Goal: Check status: Check status

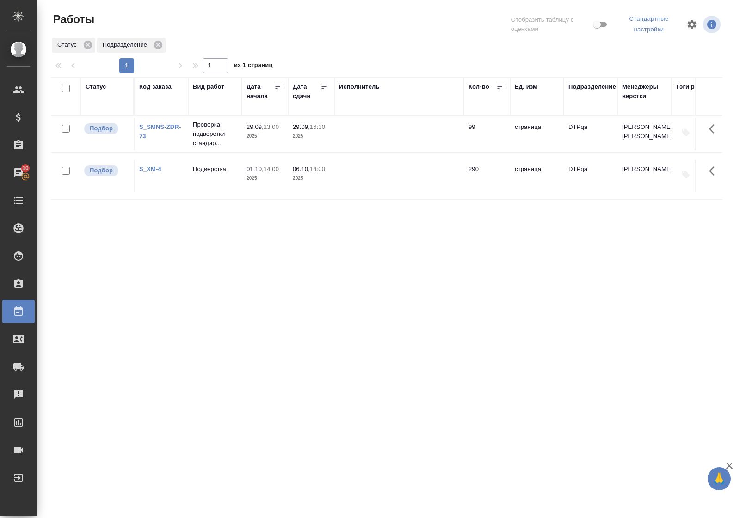
click at [98, 85] on div "Статус" at bounding box center [96, 86] width 21 height 9
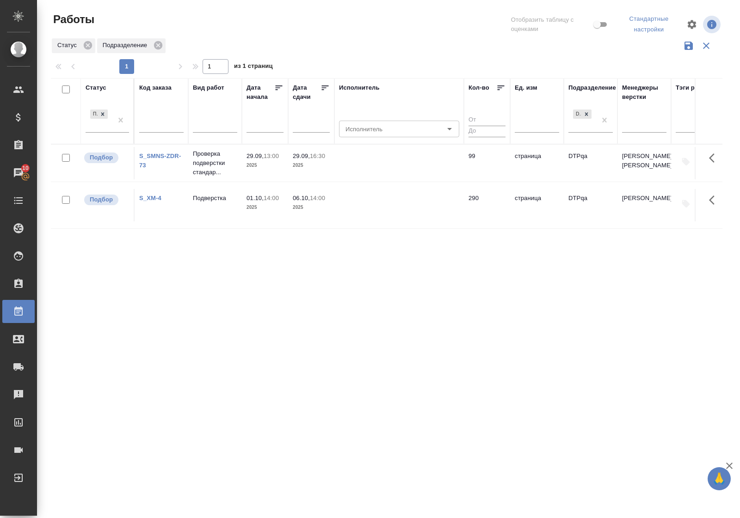
click at [98, 86] on div "Статус" at bounding box center [96, 87] width 21 height 9
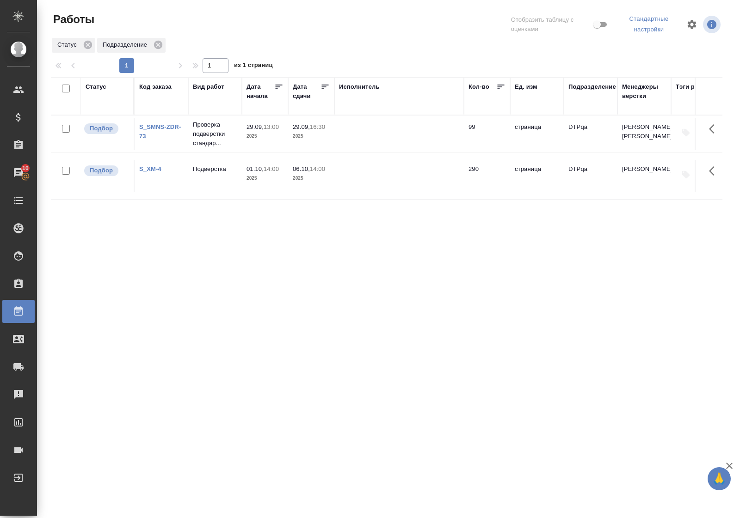
click at [96, 87] on div "Статус" at bounding box center [96, 86] width 21 height 9
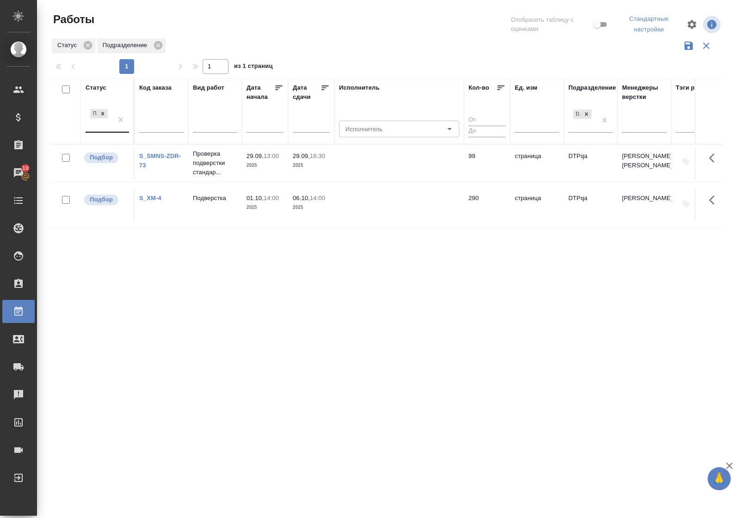
click at [107, 130] on div "Подбор" at bounding box center [99, 119] width 27 height 25
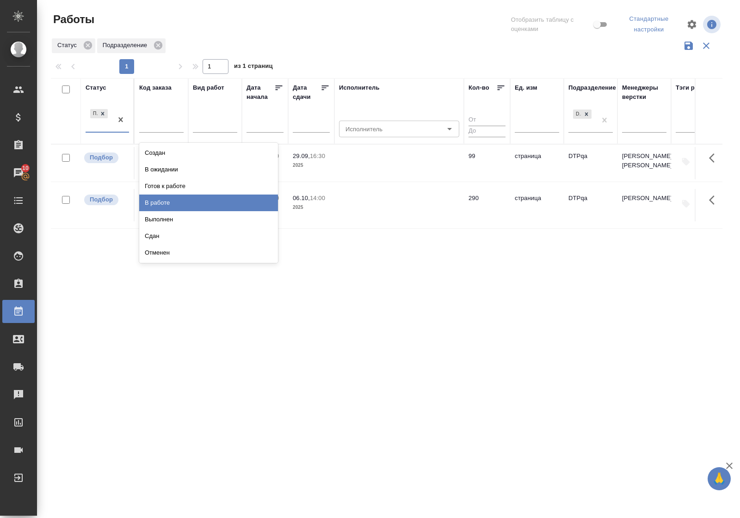
click at [183, 201] on div "В работе" at bounding box center [208, 203] width 139 height 17
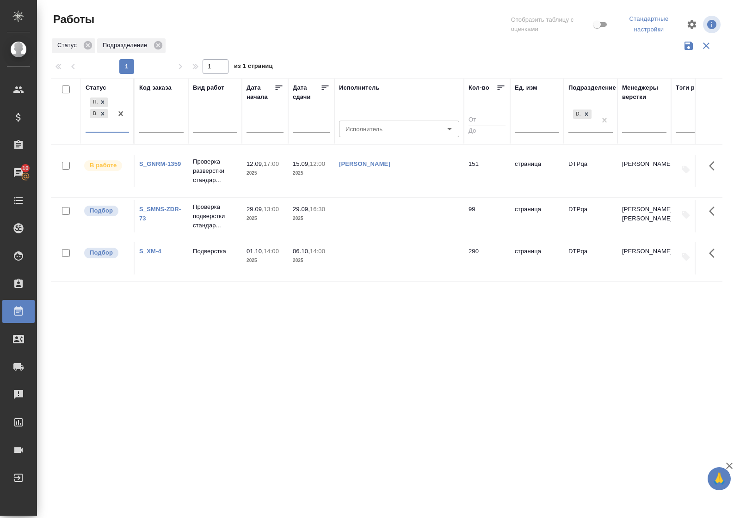
click at [157, 165] on link "S_GNRM-1359" at bounding box center [160, 163] width 42 height 7
click at [104, 115] on icon at bounding box center [102, 113] width 3 height 3
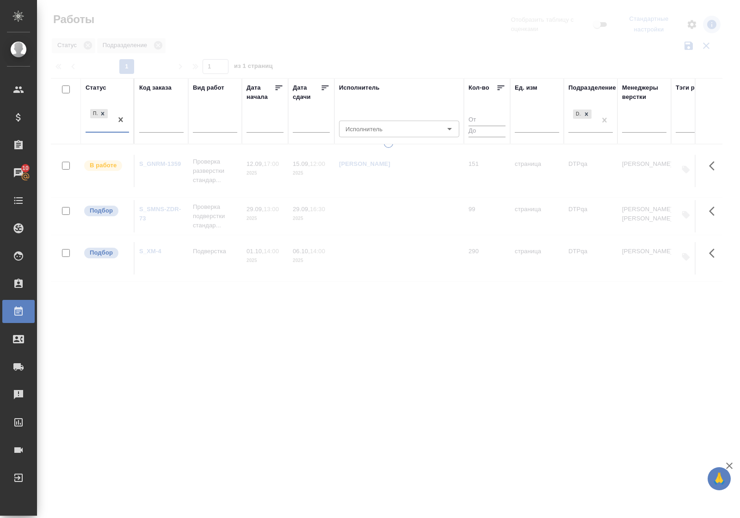
click at [103, 88] on div "Статус" at bounding box center [96, 87] width 21 height 9
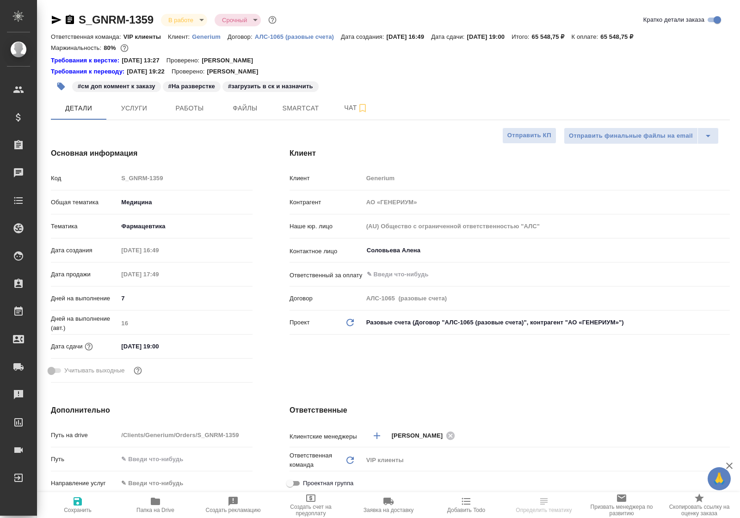
select select "RU"
click at [192, 110] on span "Работы" at bounding box center [189, 109] width 44 height 12
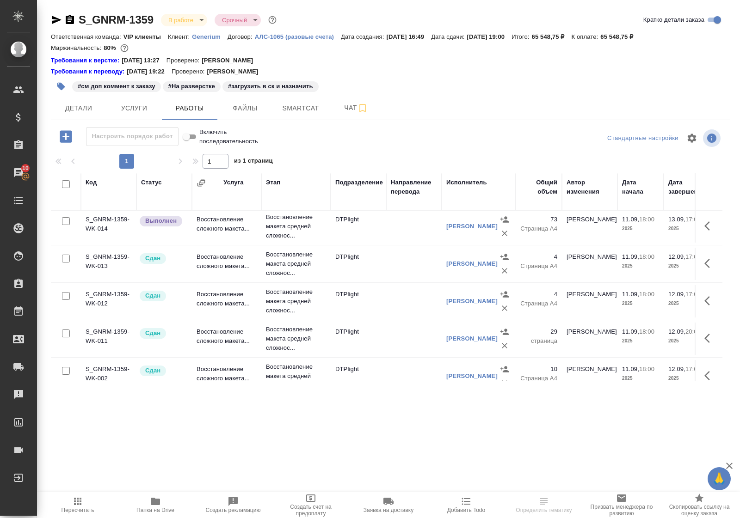
scroll to position [58, 0]
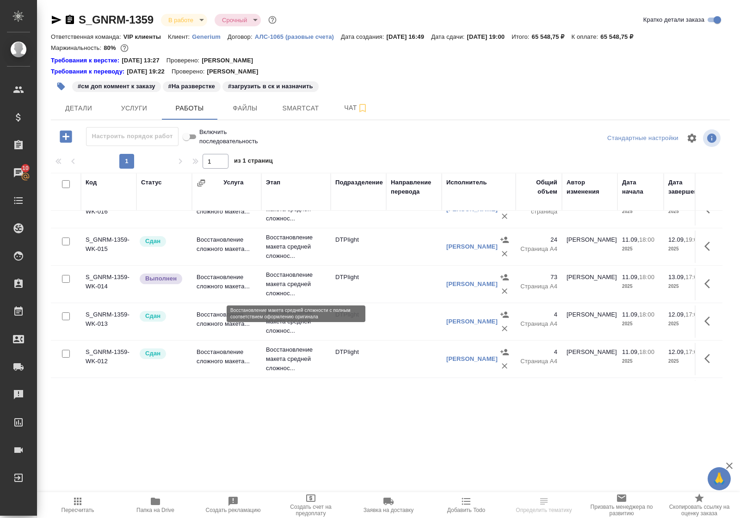
click at [290, 287] on p "Восстановление макета средней сложнос..." at bounding box center [296, 284] width 60 height 28
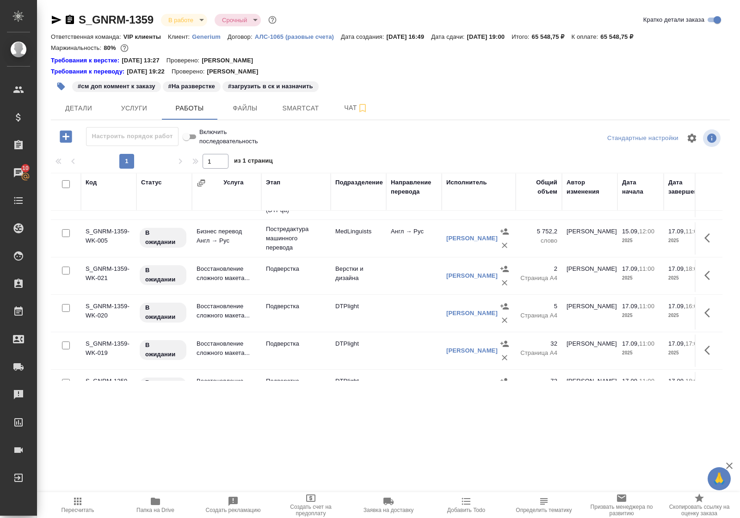
scroll to position [347, 0]
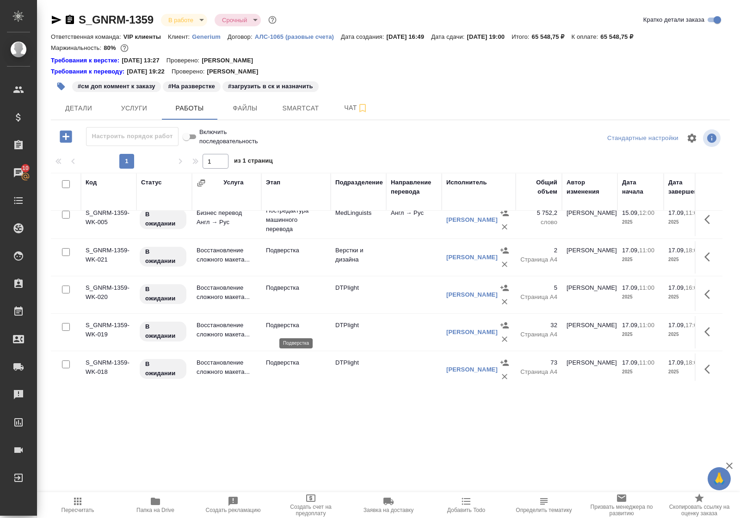
click at [285, 325] on p "Подверстка" at bounding box center [296, 325] width 60 height 9
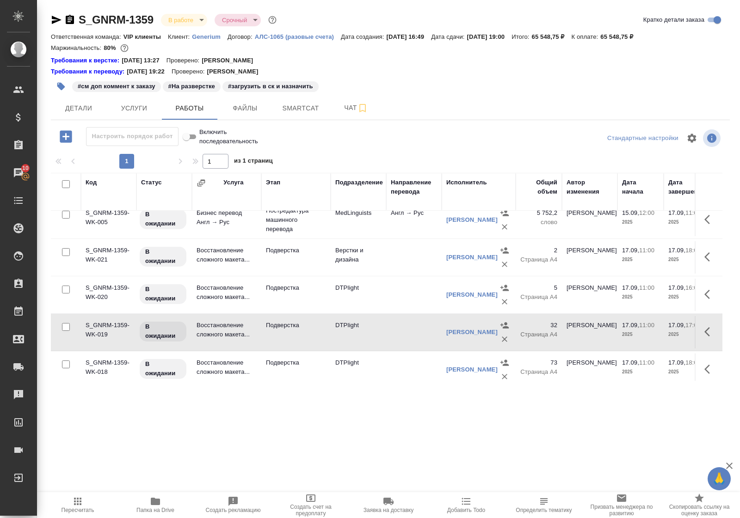
scroll to position [404, 0]
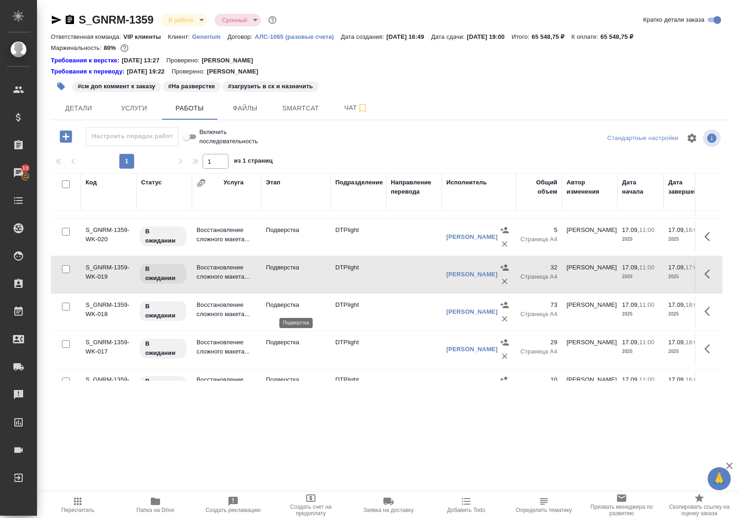
click at [289, 307] on p "Подверстка" at bounding box center [296, 304] width 60 height 9
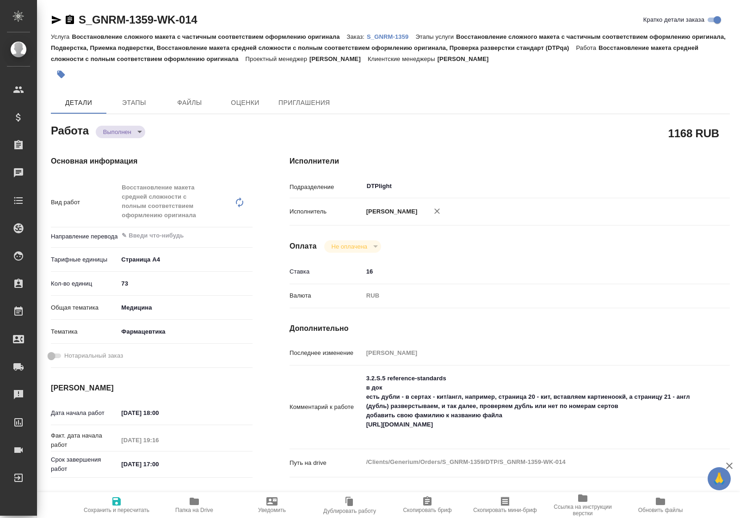
type textarea "x"
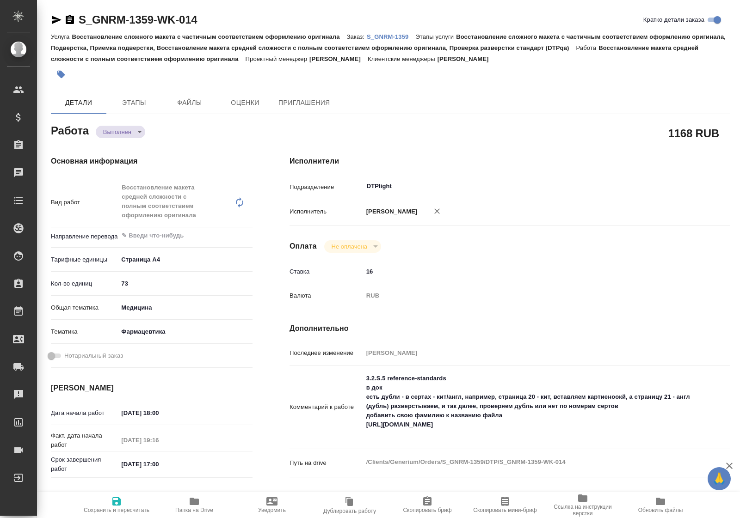
type textarea "x"
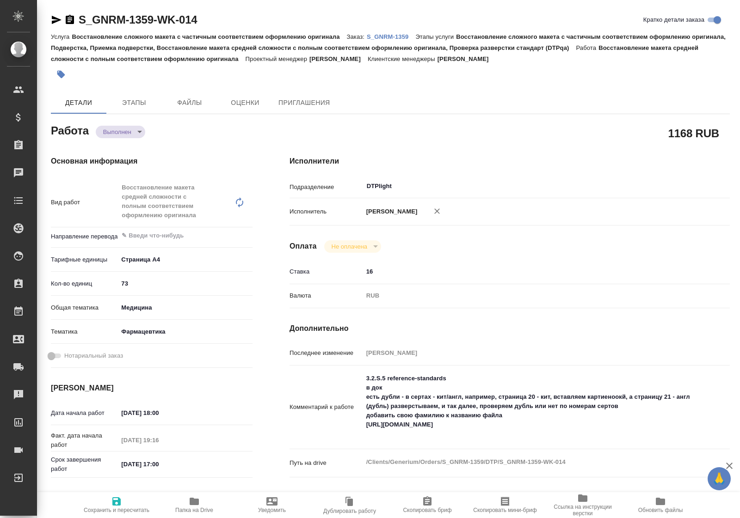
type textarea "x"
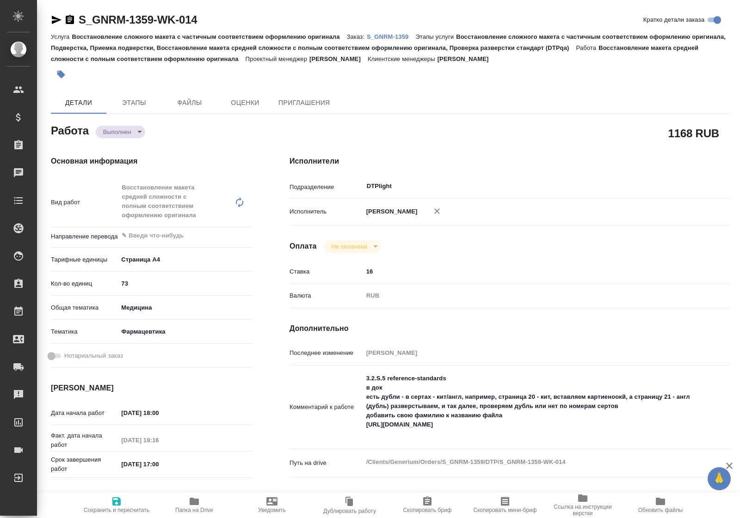
type textarea "x"
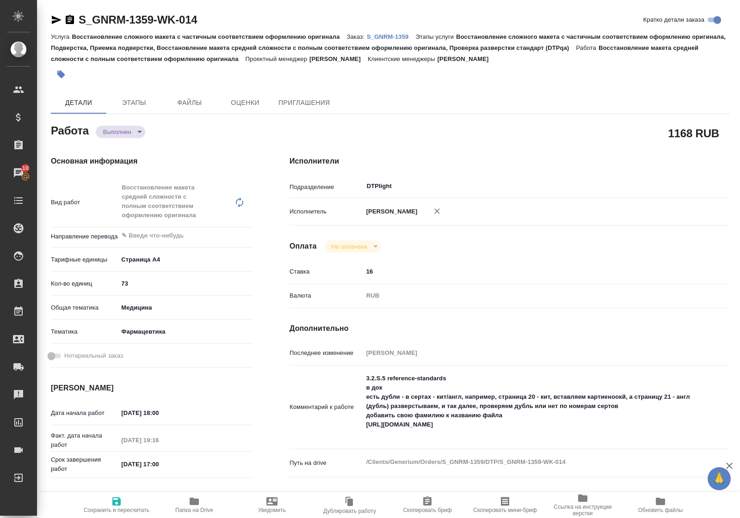
click at [189, 502] on icon "button" at bounding box center [194, 501] width 11 height 11
click at [53, 21] on icon "button" at bounding box center [57, 20] width 10 height 8
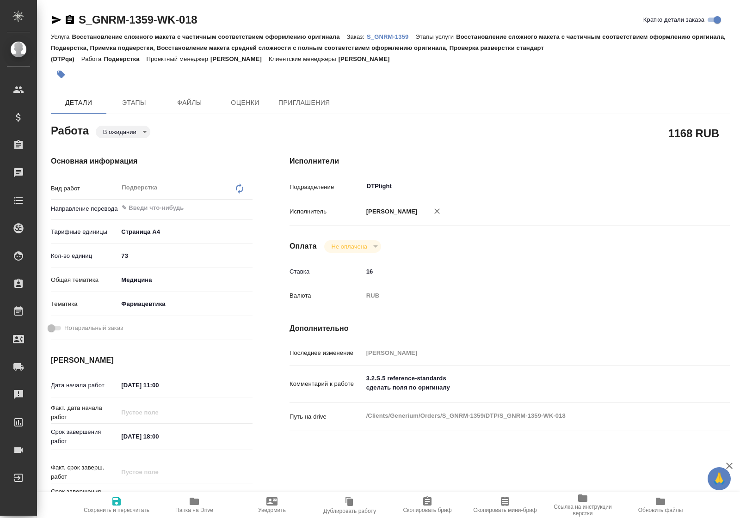
type textarea "x"
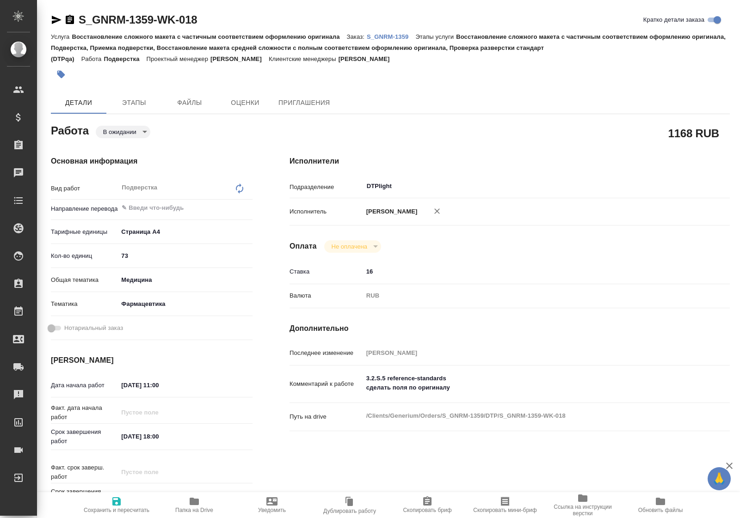
type textarea "x"
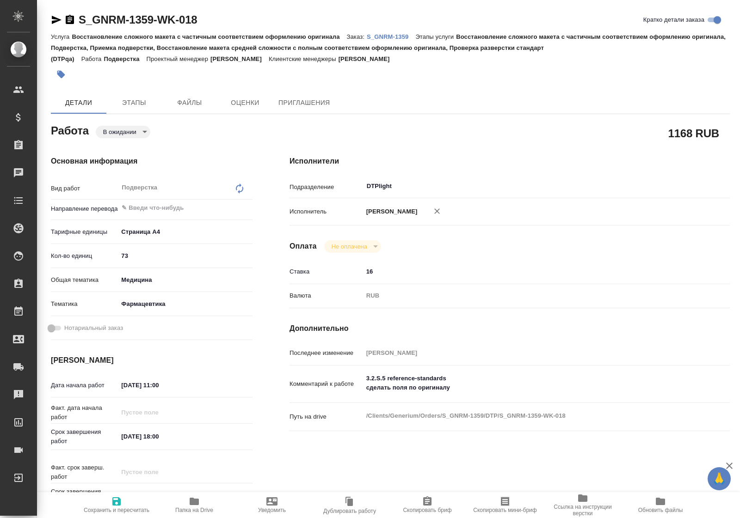
type textarea "x"
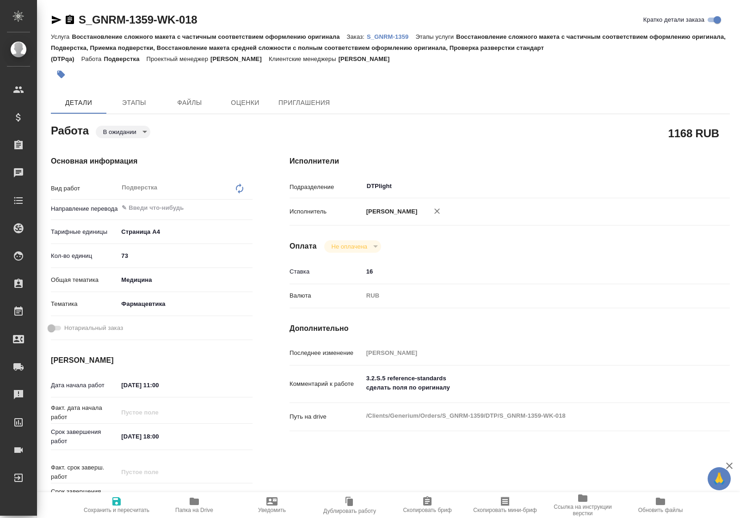
type textarea "x"
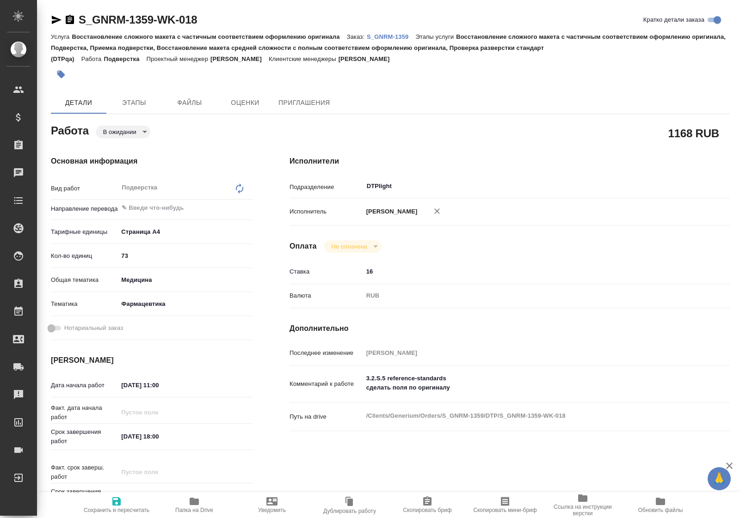
type textarea "x"
